Goal: Go to known website: Access a specific website the user already knows

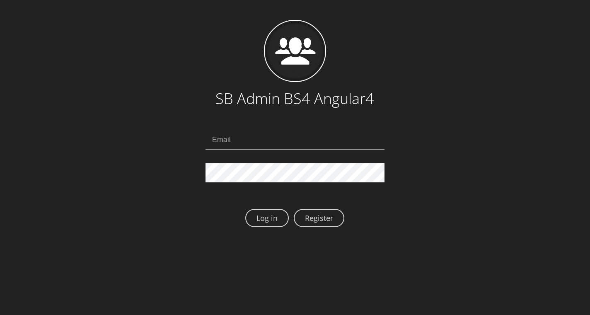
scroll to position [104, 0]
type input "[EMAIL_ADDRESS][DOMAIN_NAME]"
